Goal: Information Seeking & Learning: Learn about a topic

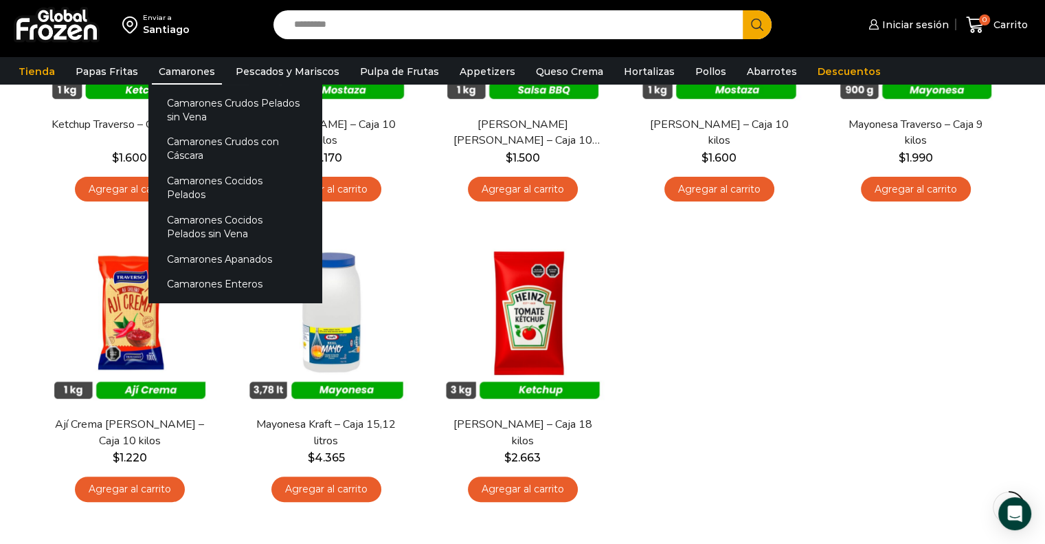
scroll to position [280, 0]
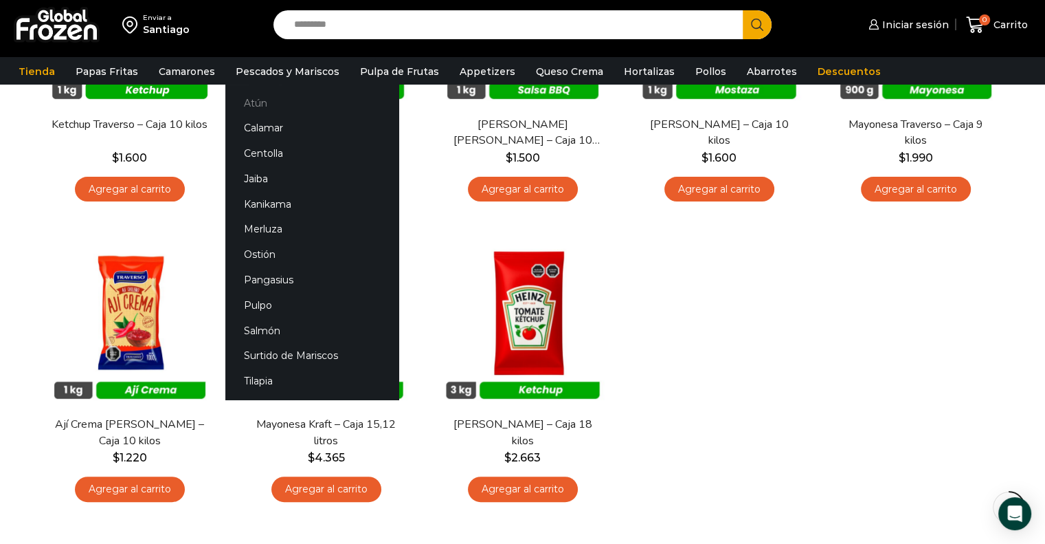
click at [242, 104] on link "Atún" at bounding box center [311, 102] width 173 height 25
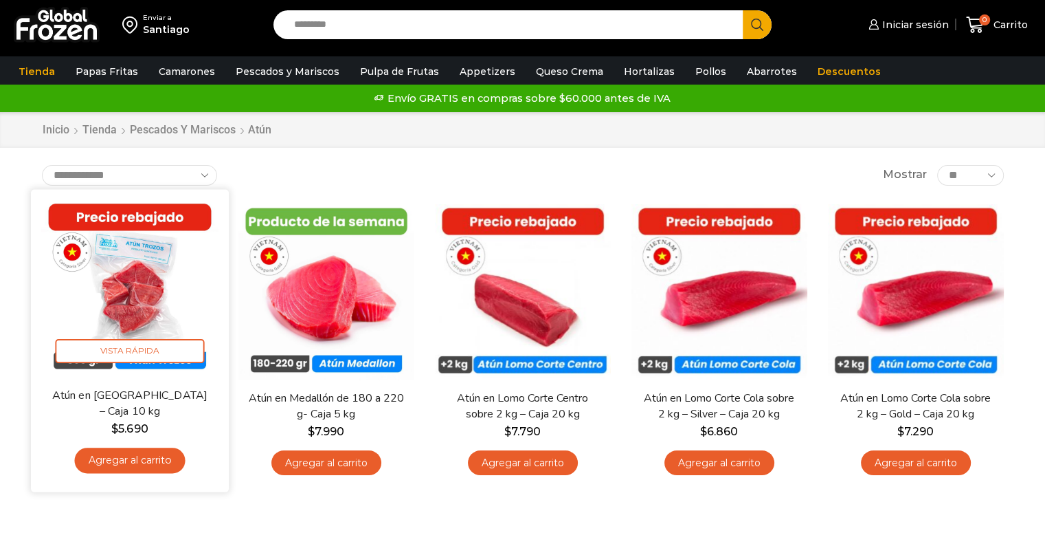
click at [153, 288] on img at bounding box center [129, 287] width 177 height 177
click at [140, 291] on img at bounding box center [129, 287] width 177 height 177
click at [154, 302] on img at bounding box center [129, 287] width 177 height 177
click at [130, 318] on img at bounding box center [129, 287] width 177 height 177
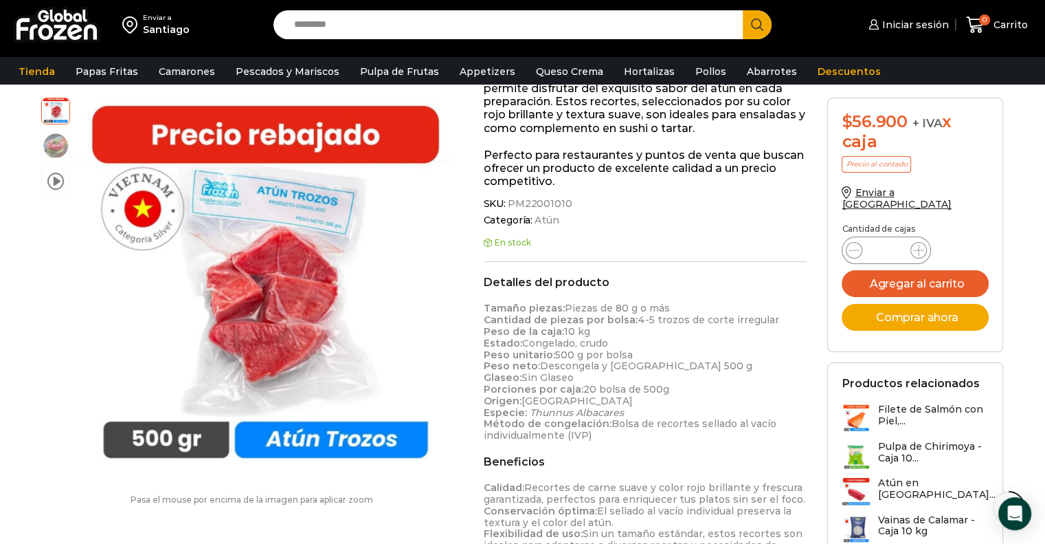
scroll to position [236, 0]
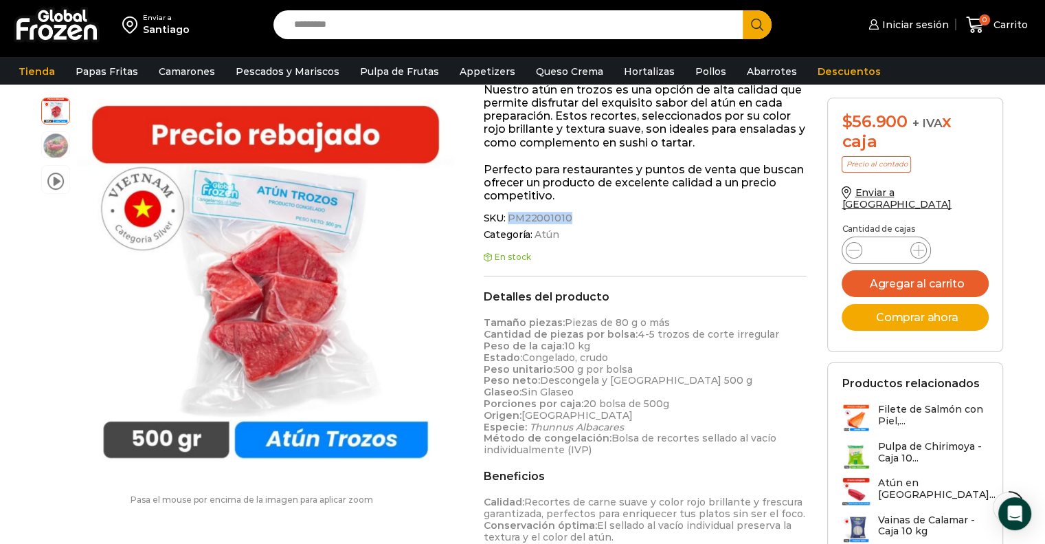
drag, startPoint x: 509, startPoint y: 200, endPoint x: 565, endPoint y: 200, distance: 56.4
click at [565, 212] on span "PM22001010" at bounding box center [539, 218] width 67 height 12
copy span "PM22001010"
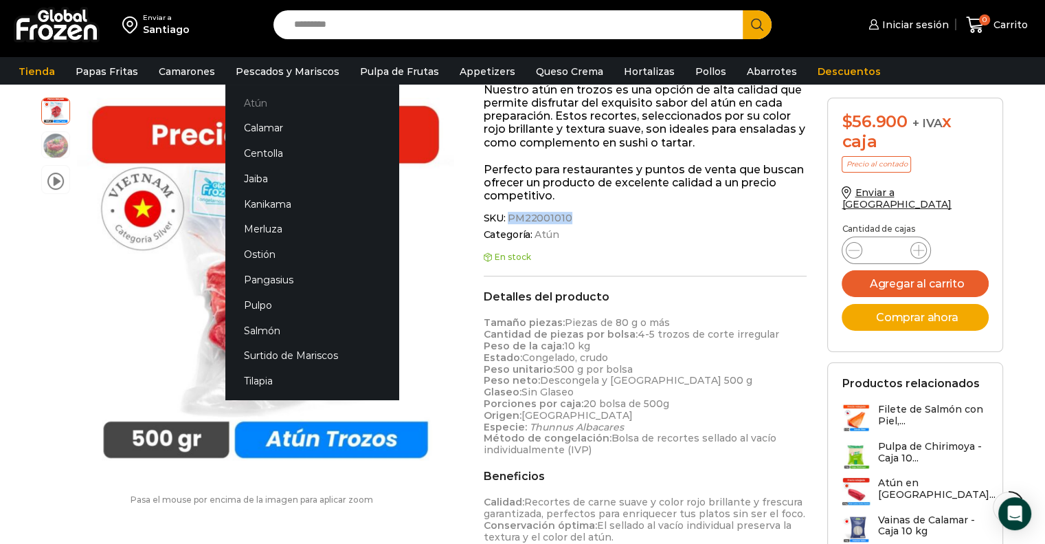
click at [269, 91] on link "Atún" at bounding box center [311, 102] width 173 height 25
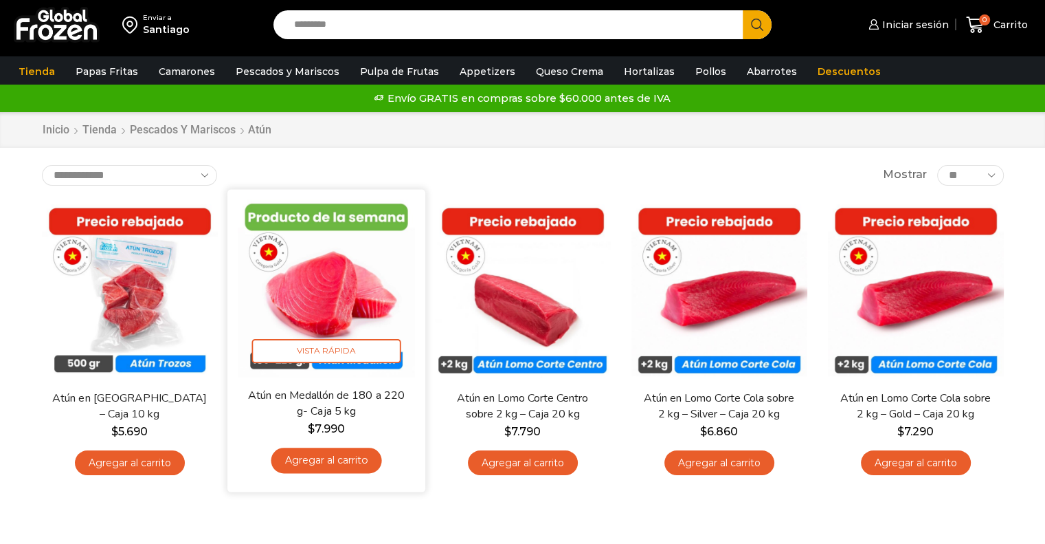
click at [342, 274] on img at bounding box center [326, 287] width 177 height 177
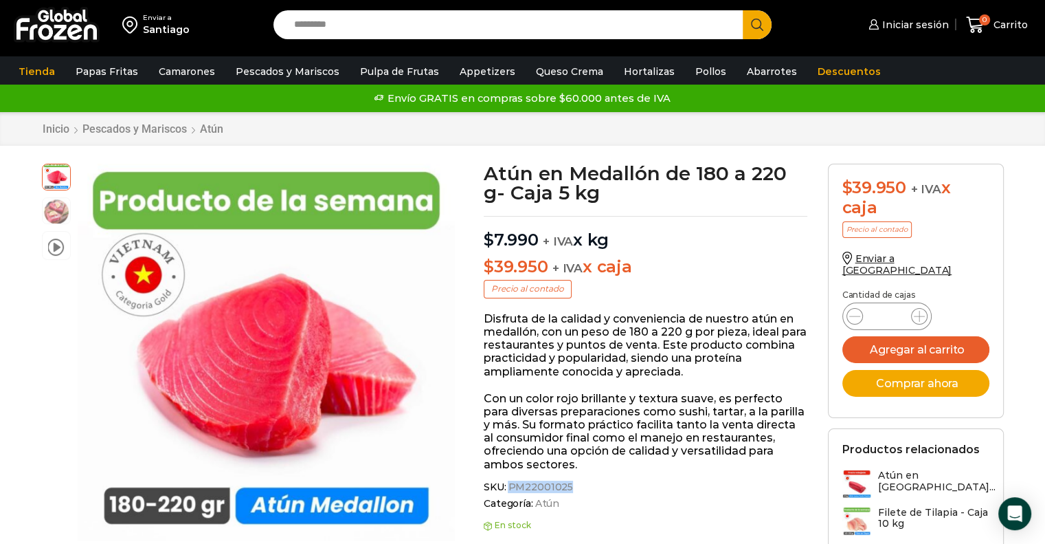
drag, startPoint x: 509, startPoint y: 486, endPoint x: 566, endPoint y: 487, distance: 57.7
click at [566, 487] on span "PM22001025" at bounding box center [539, 487] width 67 height 12
copy span "PM22001025"
